Goal: Task Accomplishment & Management: Complete application form

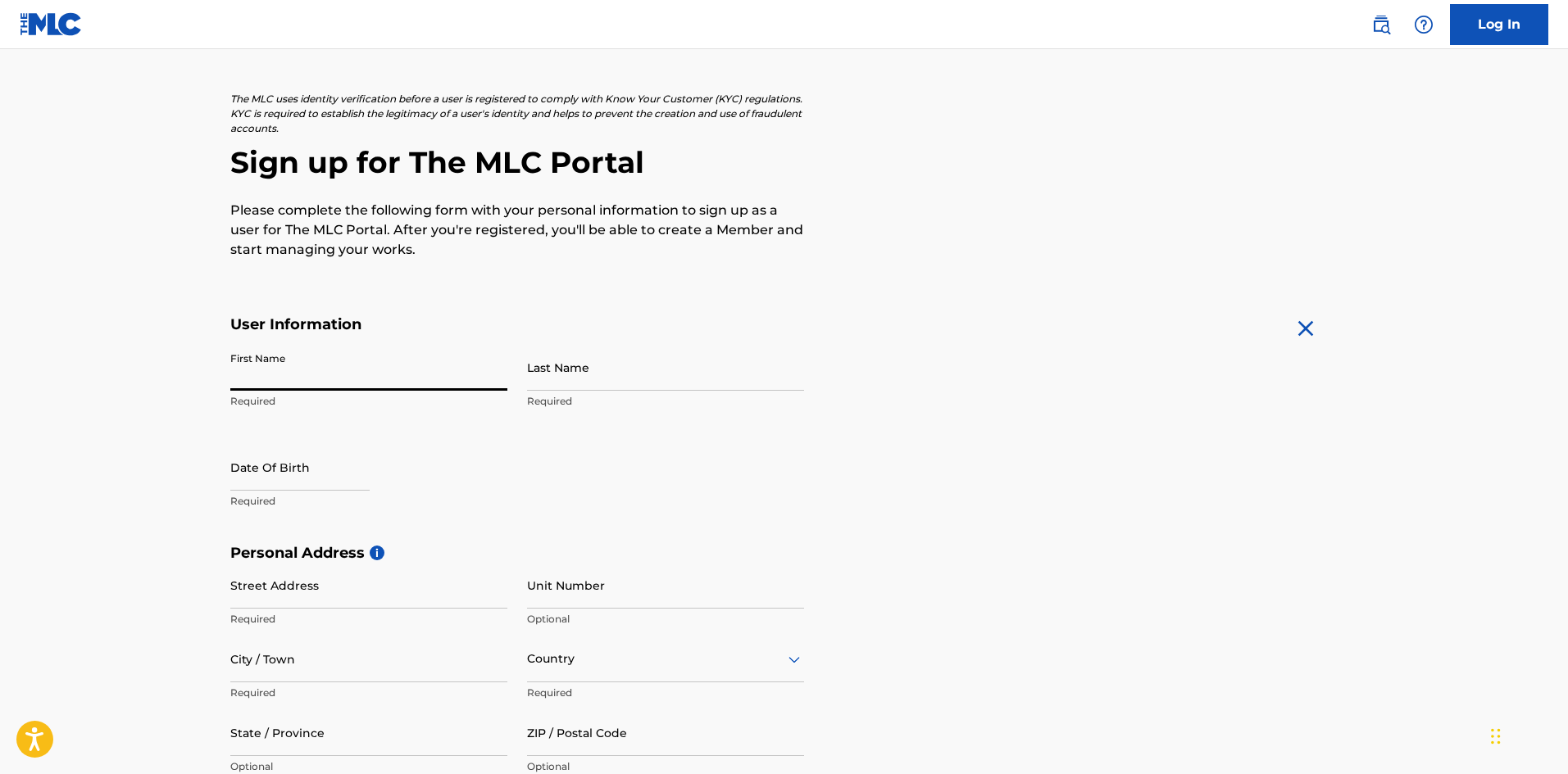
drag, startPoint x: 0, startPoint y: 0, endPoint x: 305, endPoint y: 379, distance: 486.5
click at [305, 379] on input "First Name" at bounding box center [369, 367] width 277 height 46
type input "tavarish"
type input "[PERSON_NAME]"
type input "11104 [PERSON_NAME]"
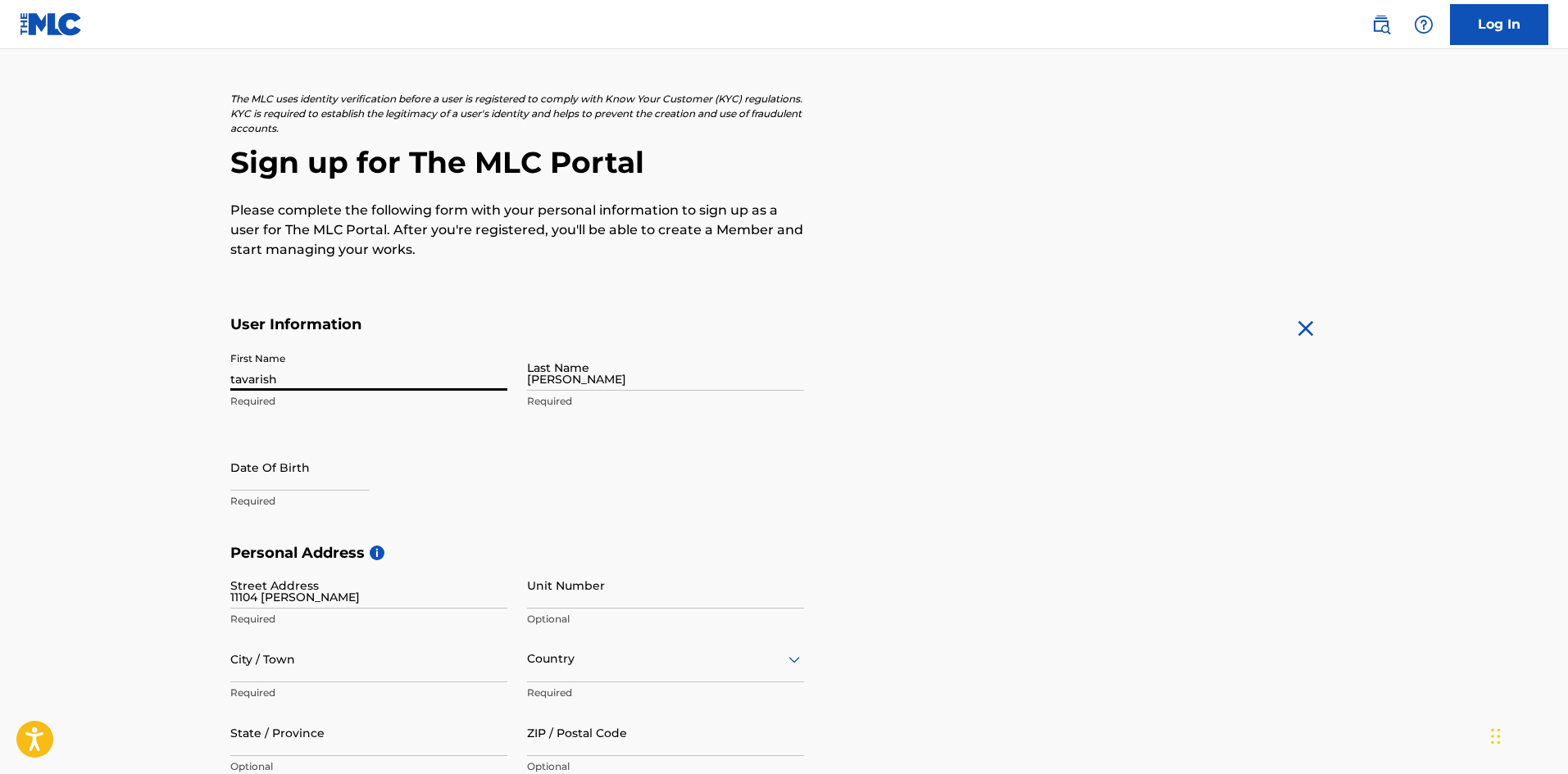
type input "savannah"
type input "[GEOGRAPHIC_DATA]"
type input "[US_STATE]"
type input "31405"
type input "1"
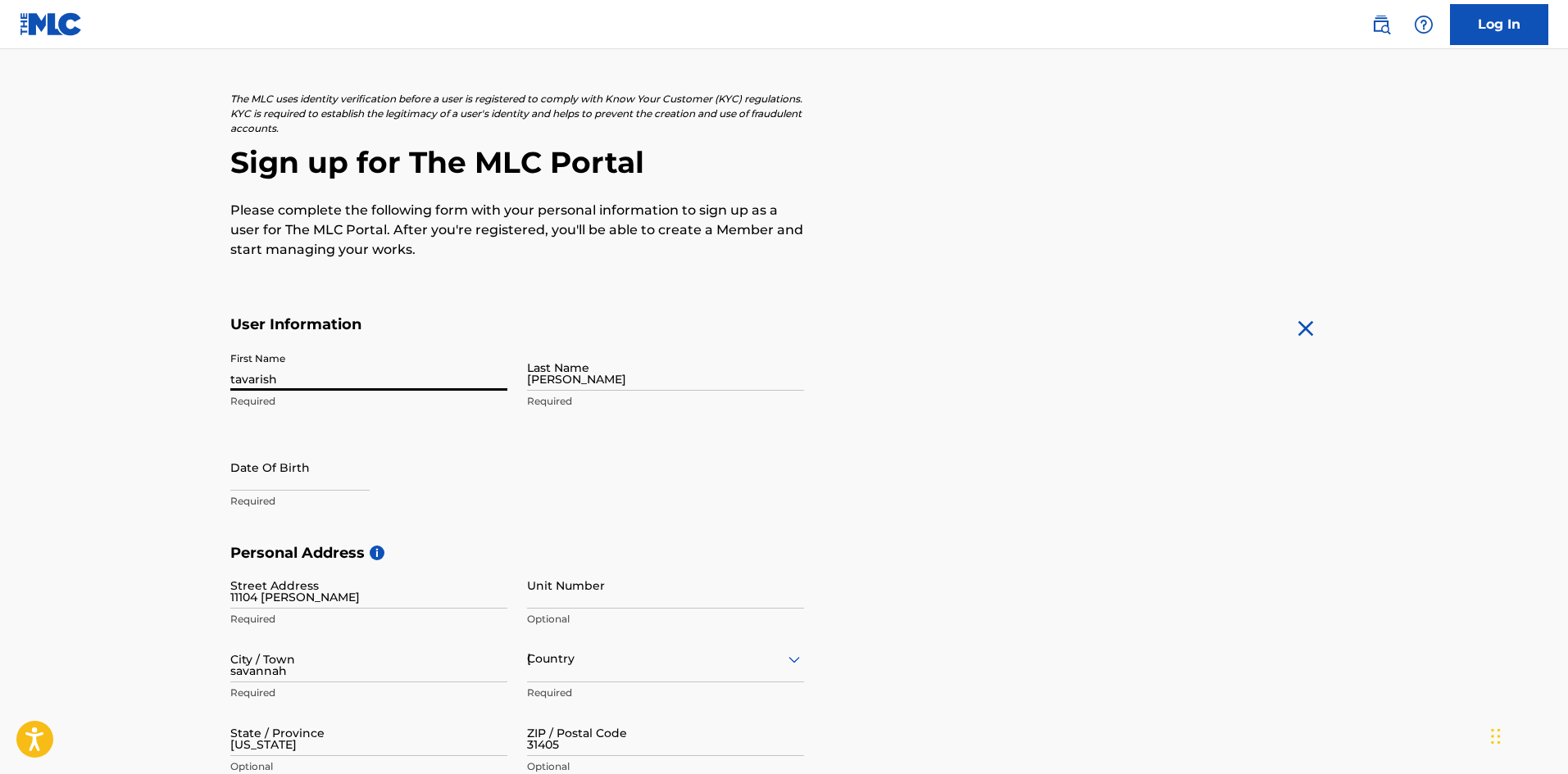
type input "912"
type input "2397368"
type input "[EMAIL_ADDRESS][DOMAIN_NAME]"
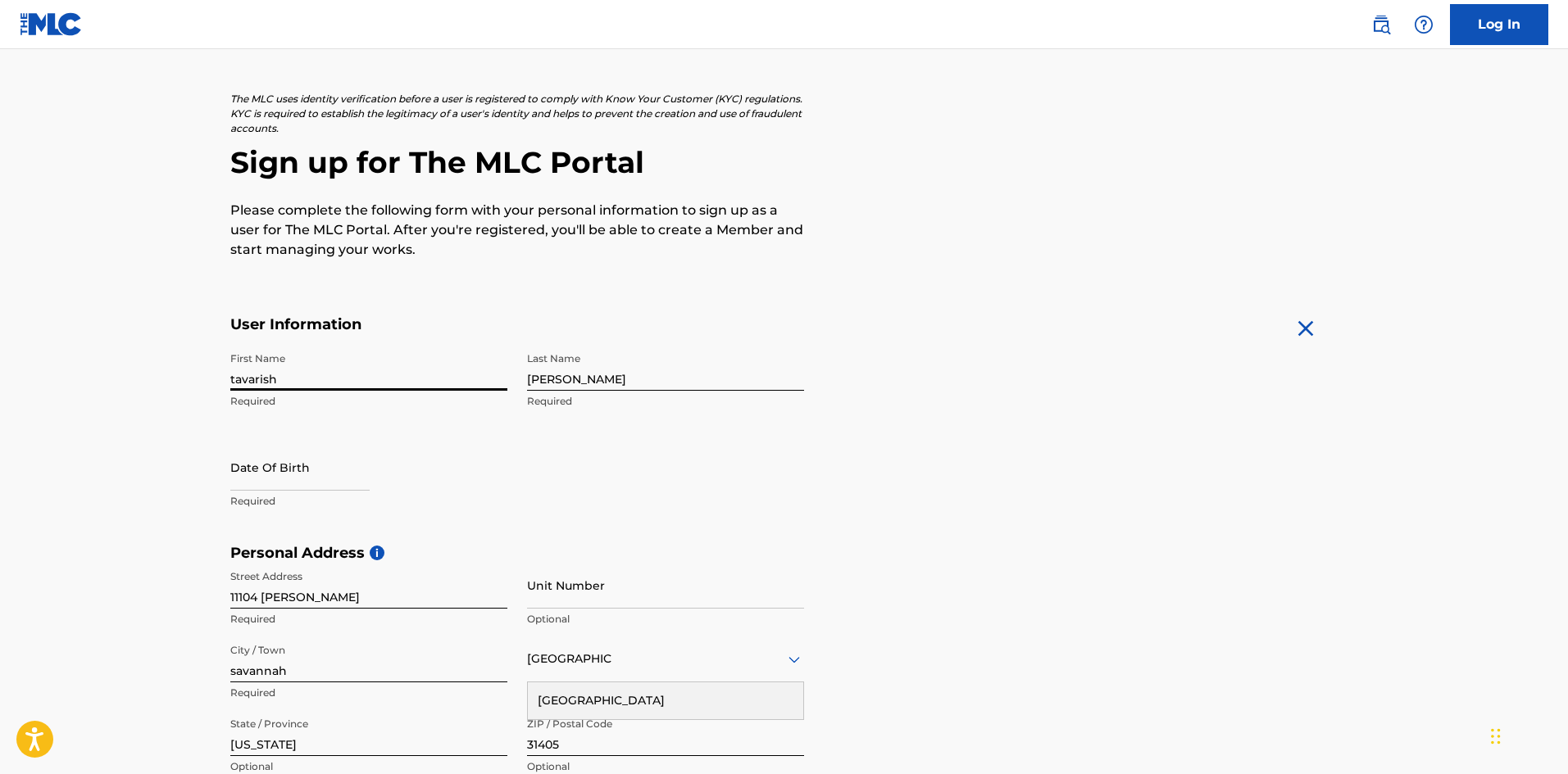
scroll to position [403, 0]
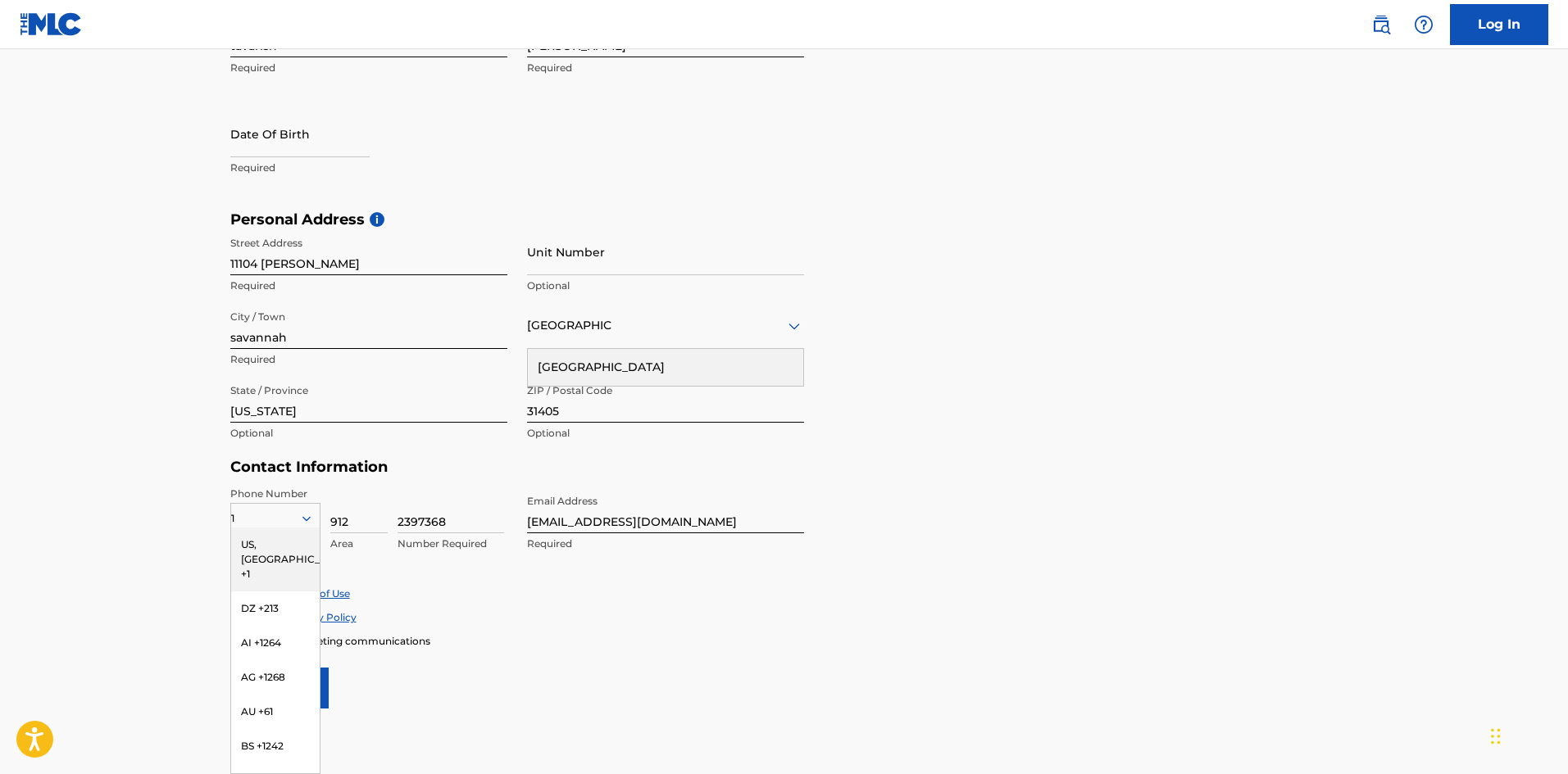
click at [0, 277] on main "The MLC uses identity verification before a user is registered to comply with K…" at bounding box center [784, 224] width 1568 height 1154
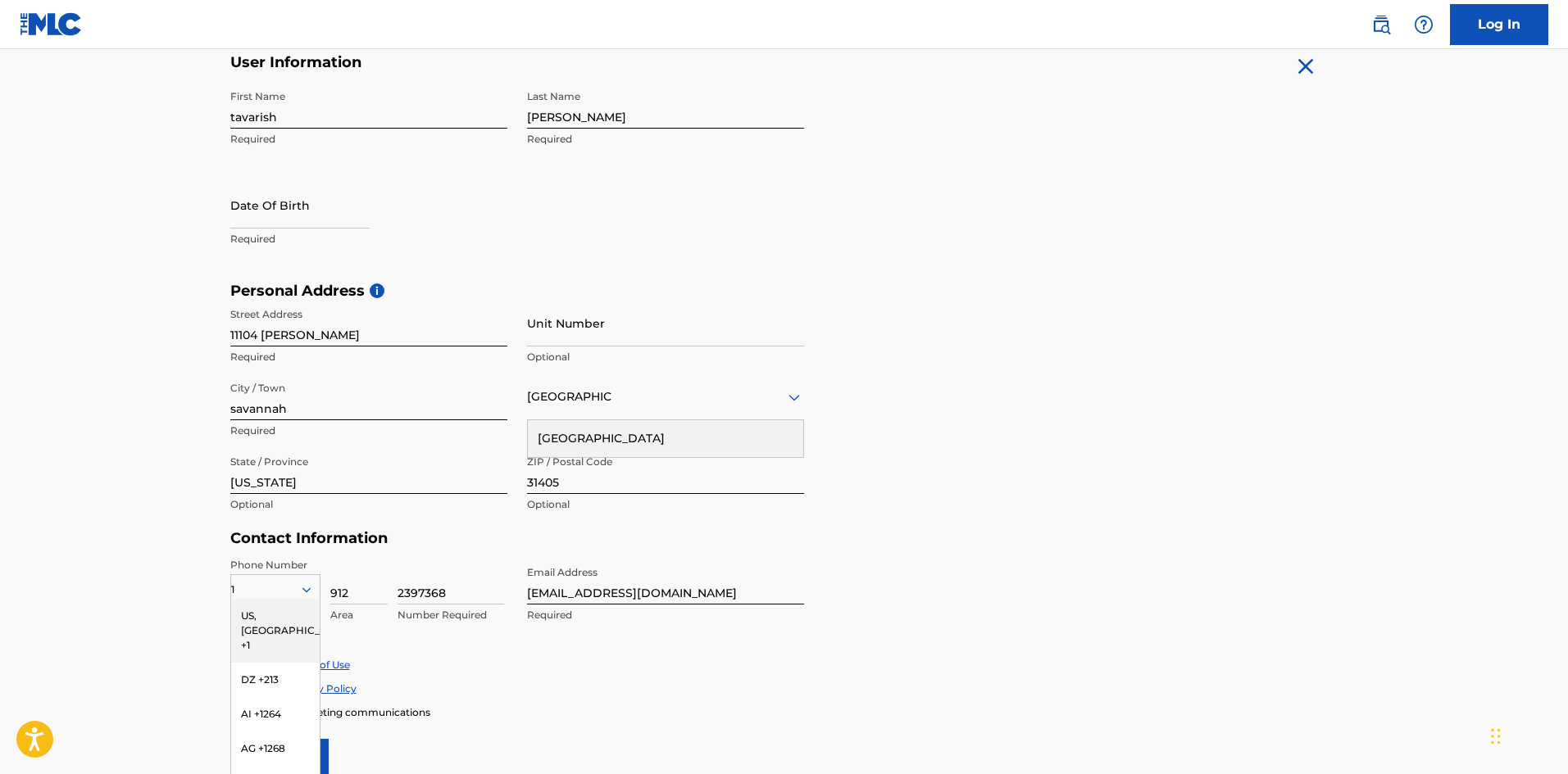
scroll to position [332, 0]
select select "7"
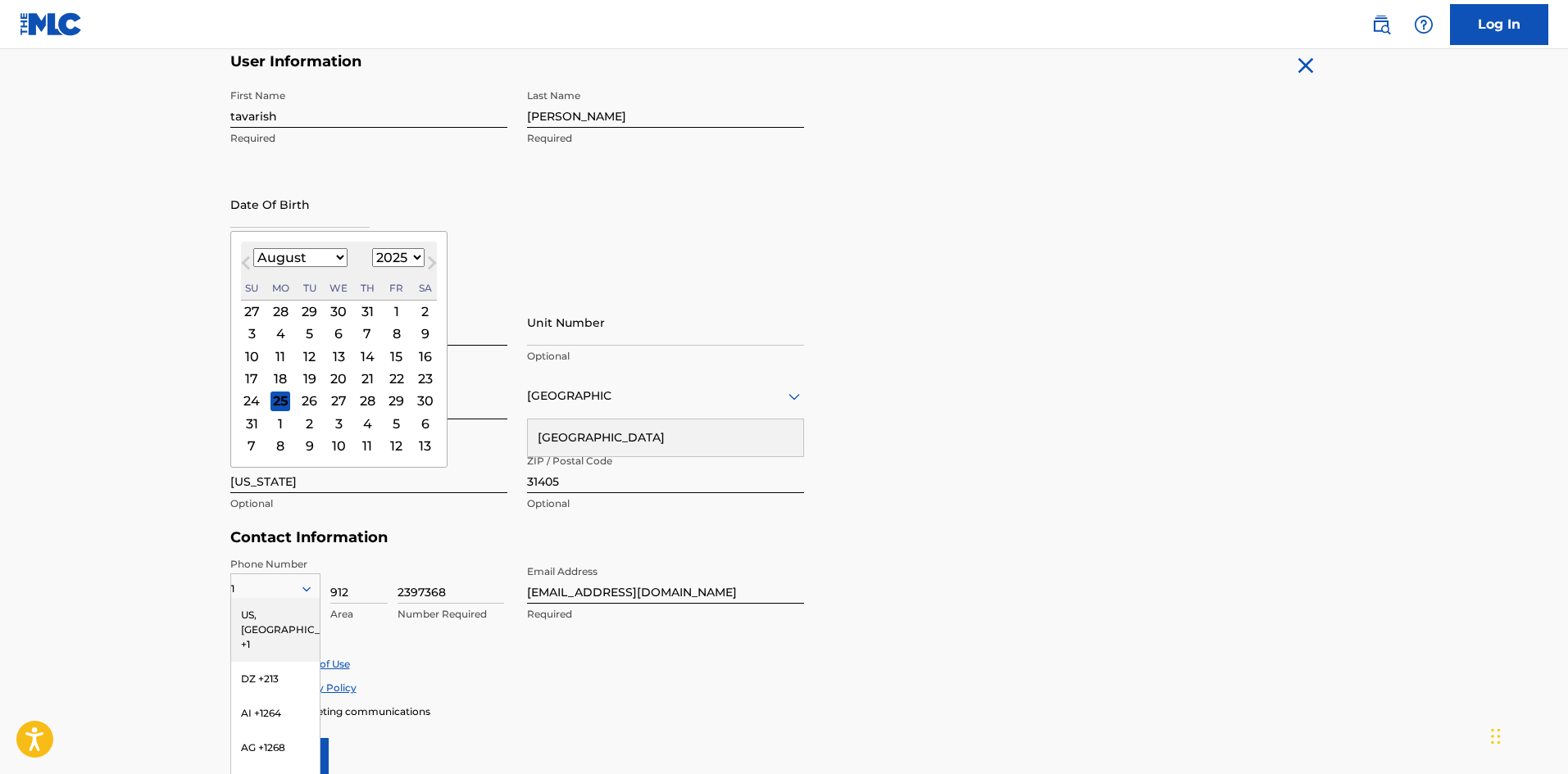
click at [278, 216] on input "text" at bounding box center [299, 204] width 139 height 46
click at [390, 249] on select "1899 1900 1901 1902 1903 1904 1905 1906 1907 1908 1909 1910 1911 1912 1913 1914…" at bounding box center [398, 258] width 52 height 19
select select "1999"
click at [372, 248] on select "1899 1900 1901 1902 1903 1904 1905 1906 1907 1908 1909 1910 1911 1912 1913 1914…" at bounding box center [398, 258] width 52 height 19
click at [279, 317] on div "2" at bounding box center [279, 311] width 20 height 20
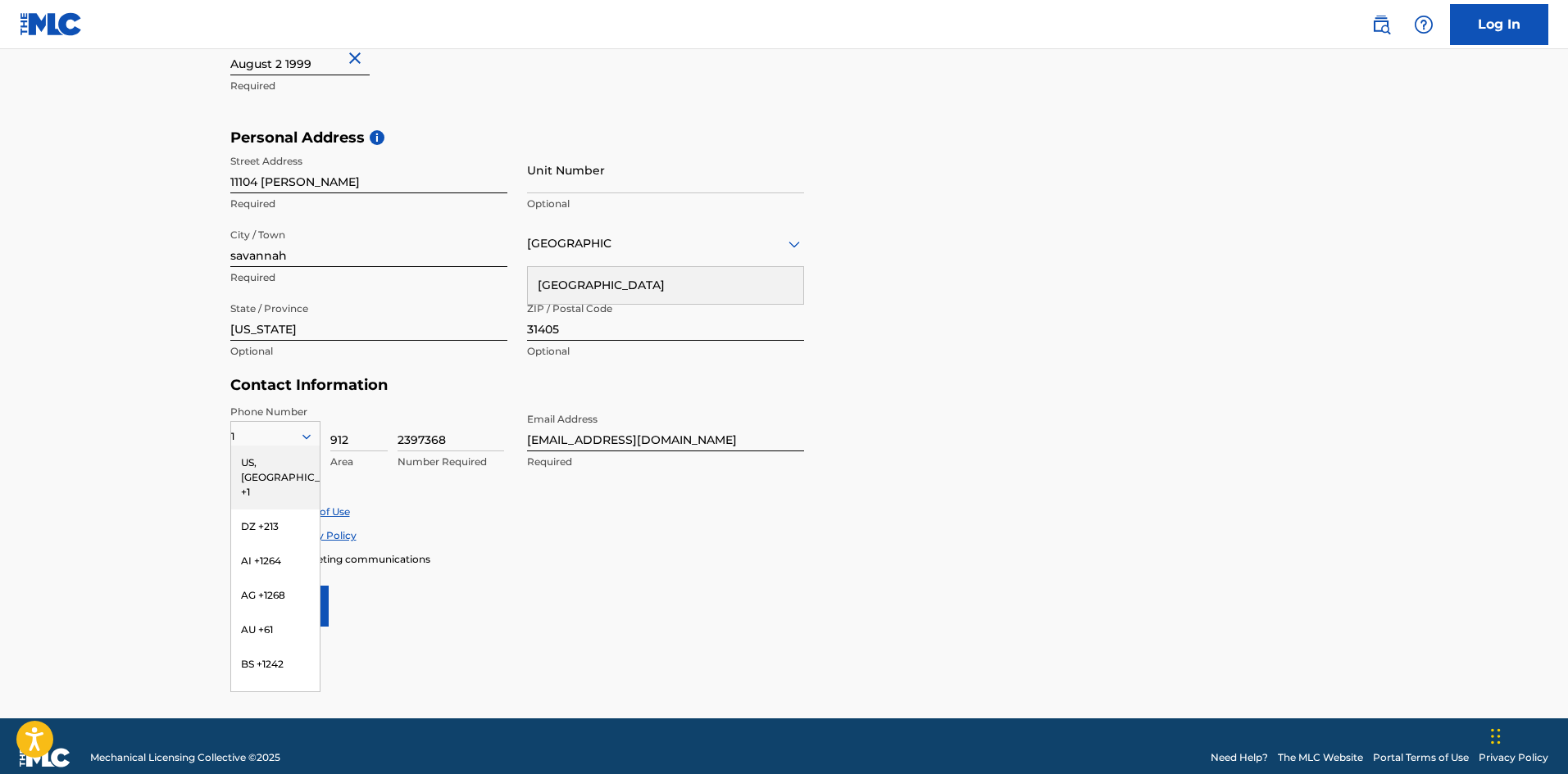
scroll to position [486, 0]
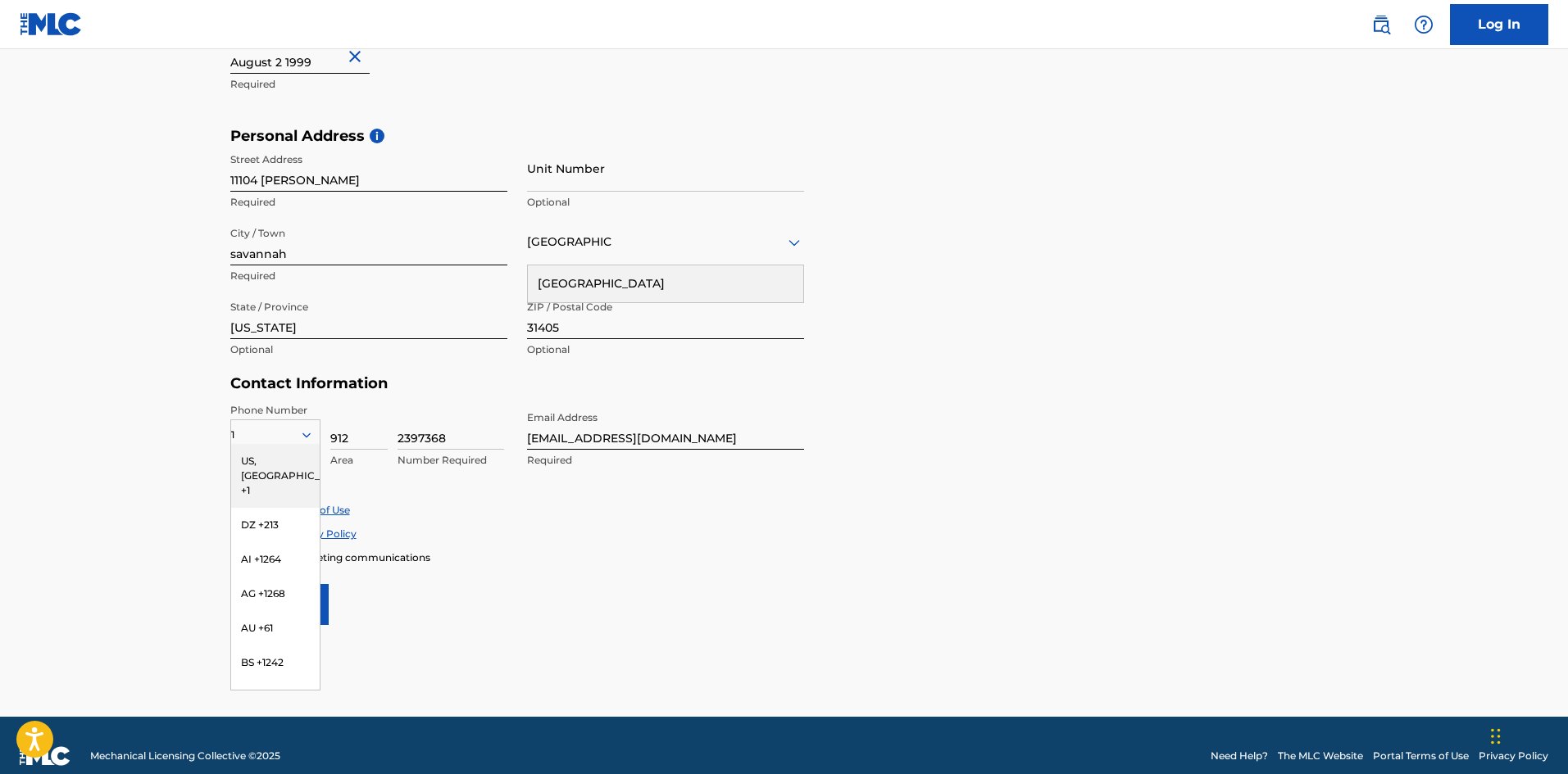
click at [173, 325] on main "The MLC uses identity verification before a user is registered to comply with K…" at bounding box center [784, 140] width 1568 height 1154
click at [277, 454] on div "US, [GEOGRAPHIC_DATA] +1" at bounding box center [275, 476] width 88 height 63
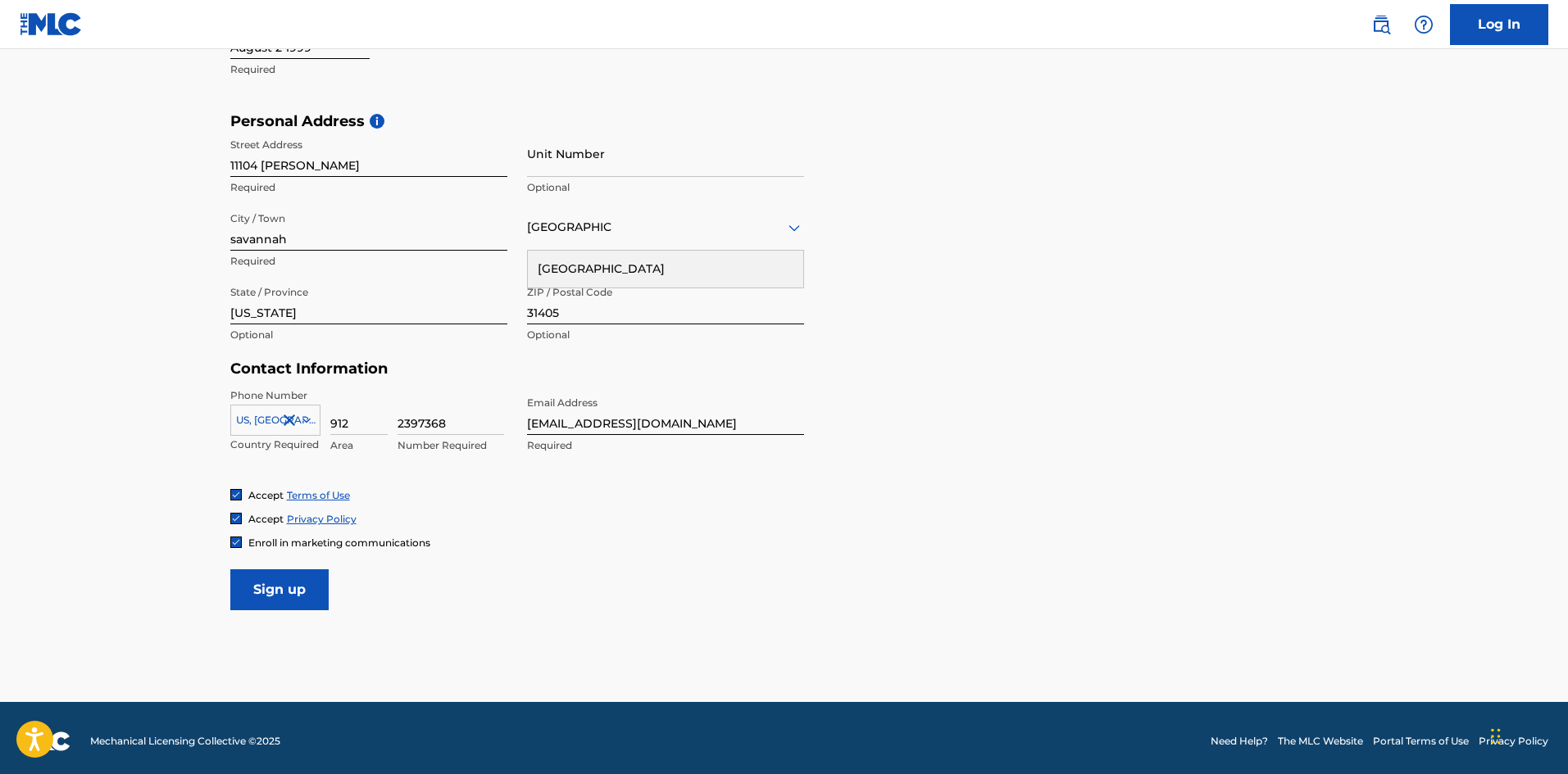
scroll to position [507, 0]
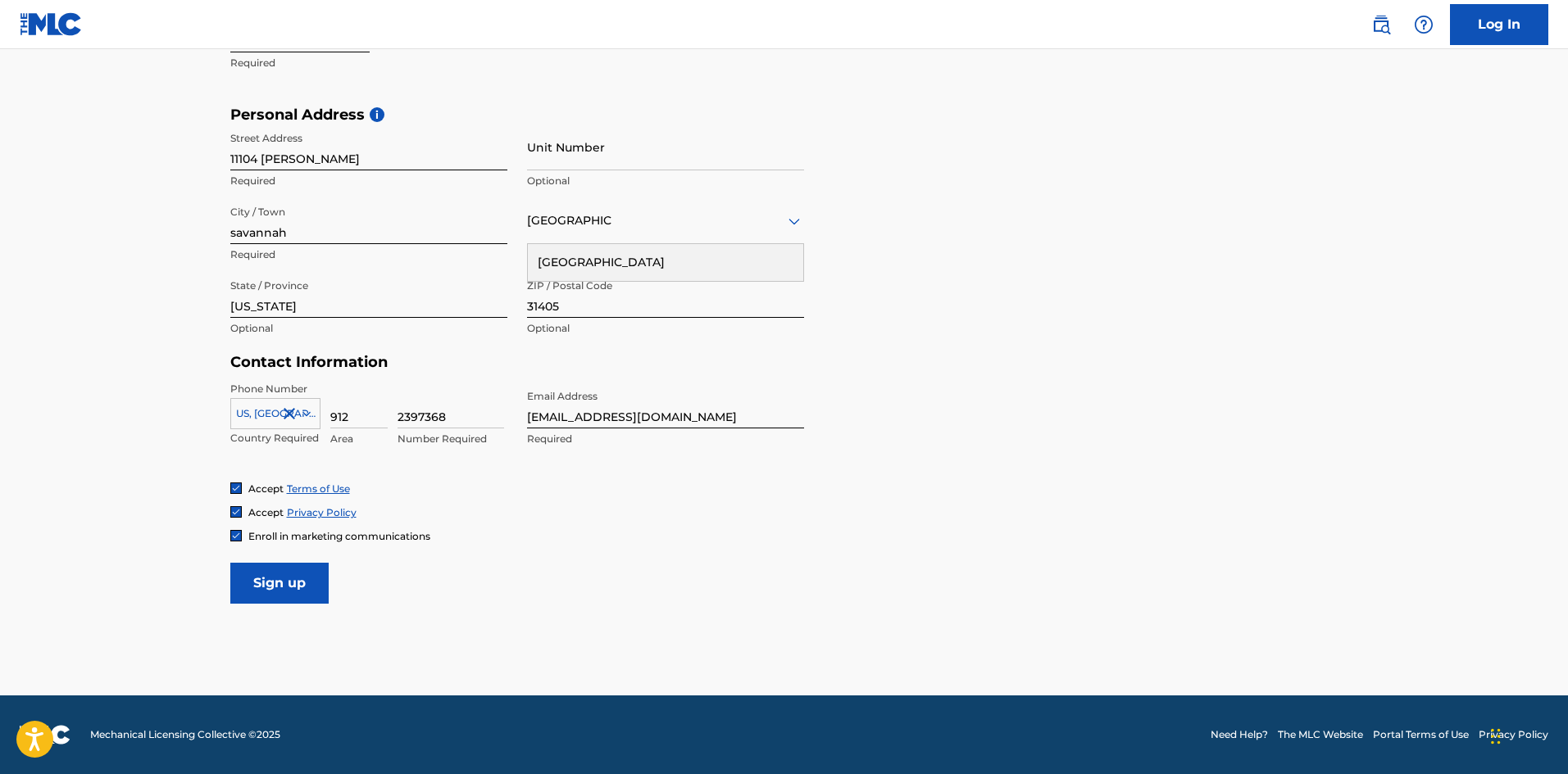
click at [282, 592] on input "Sign up" at bounding box center [279, 583] width 99 height 41
